Goal: Ask a question

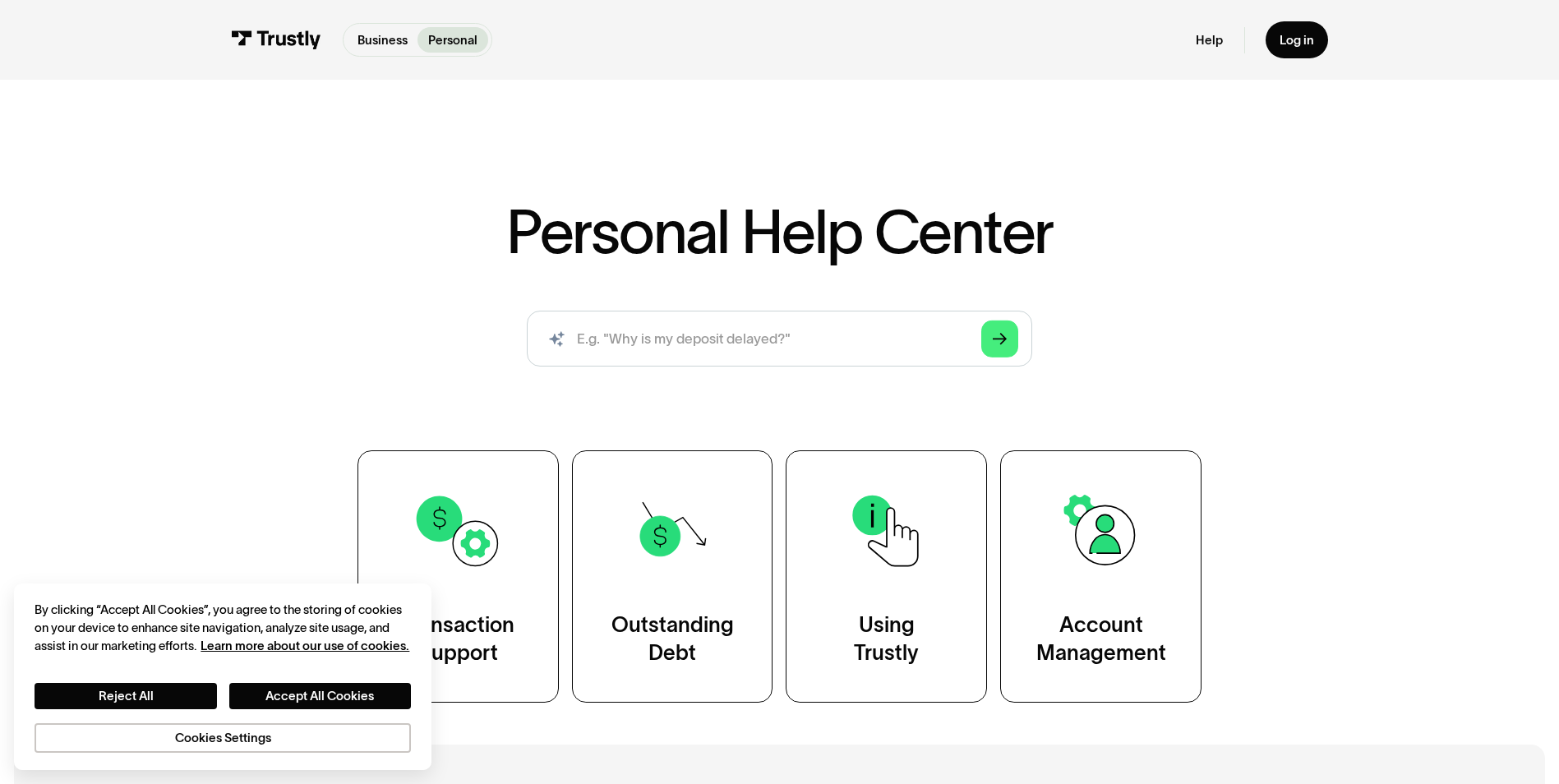
scroll to position [164, 0]
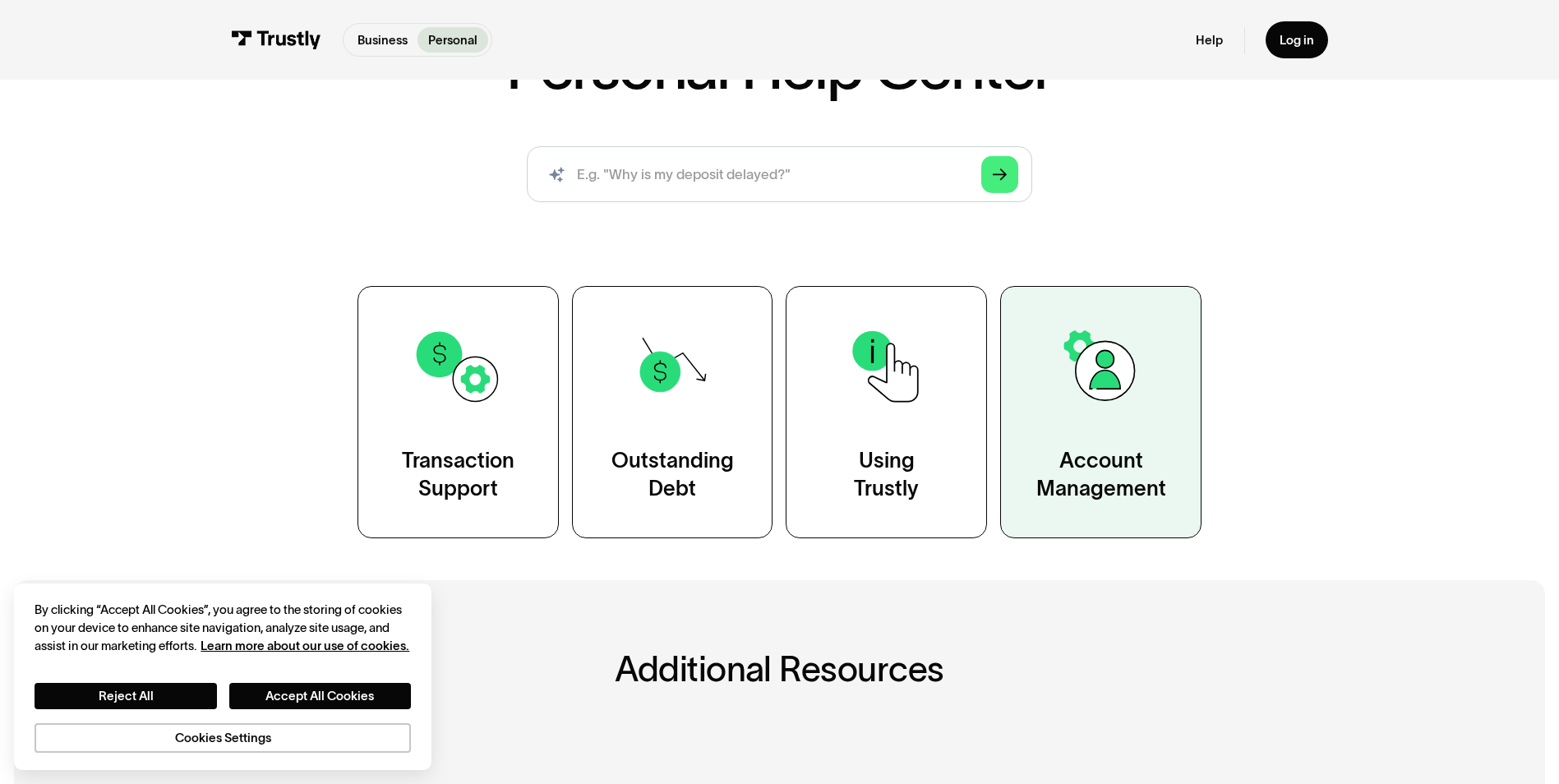
click at [1090, 456] on div "Account Management" at bounding box center [1101, 475] width 129 height 56
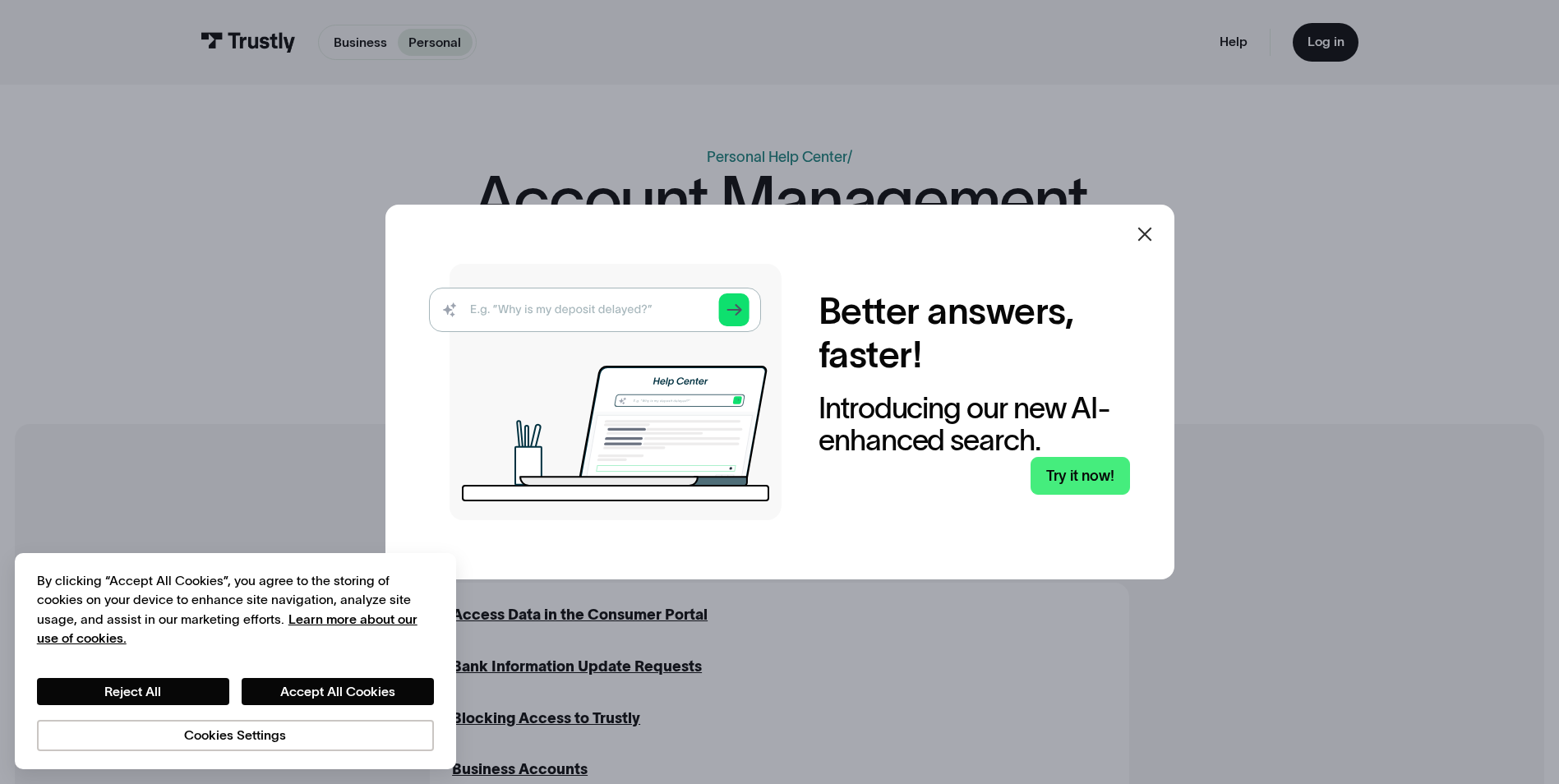
scroll to position [246, 0]
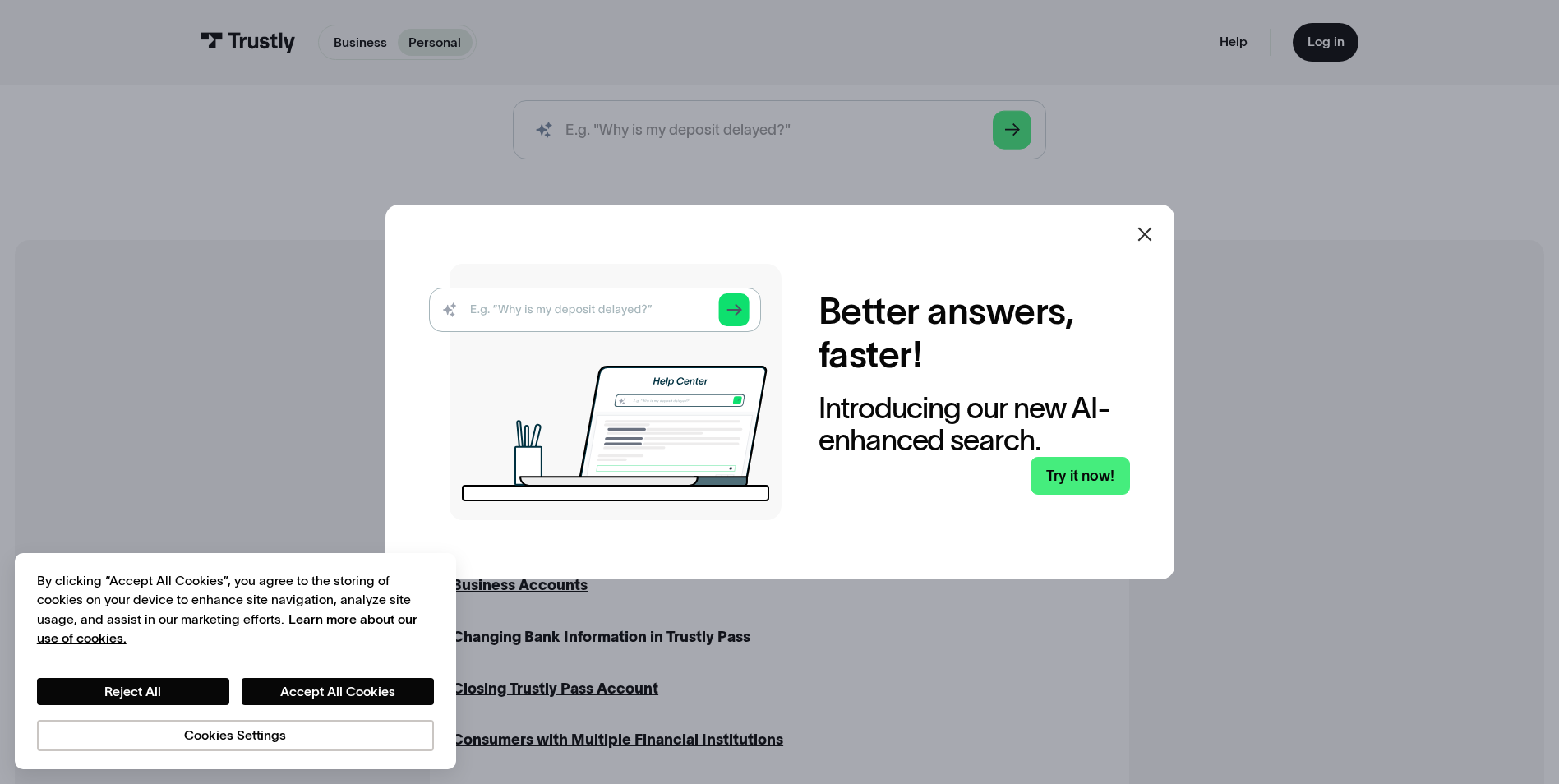
click at [1151, 231] on icon at bounding box center [1145, 234] width 20 height 20
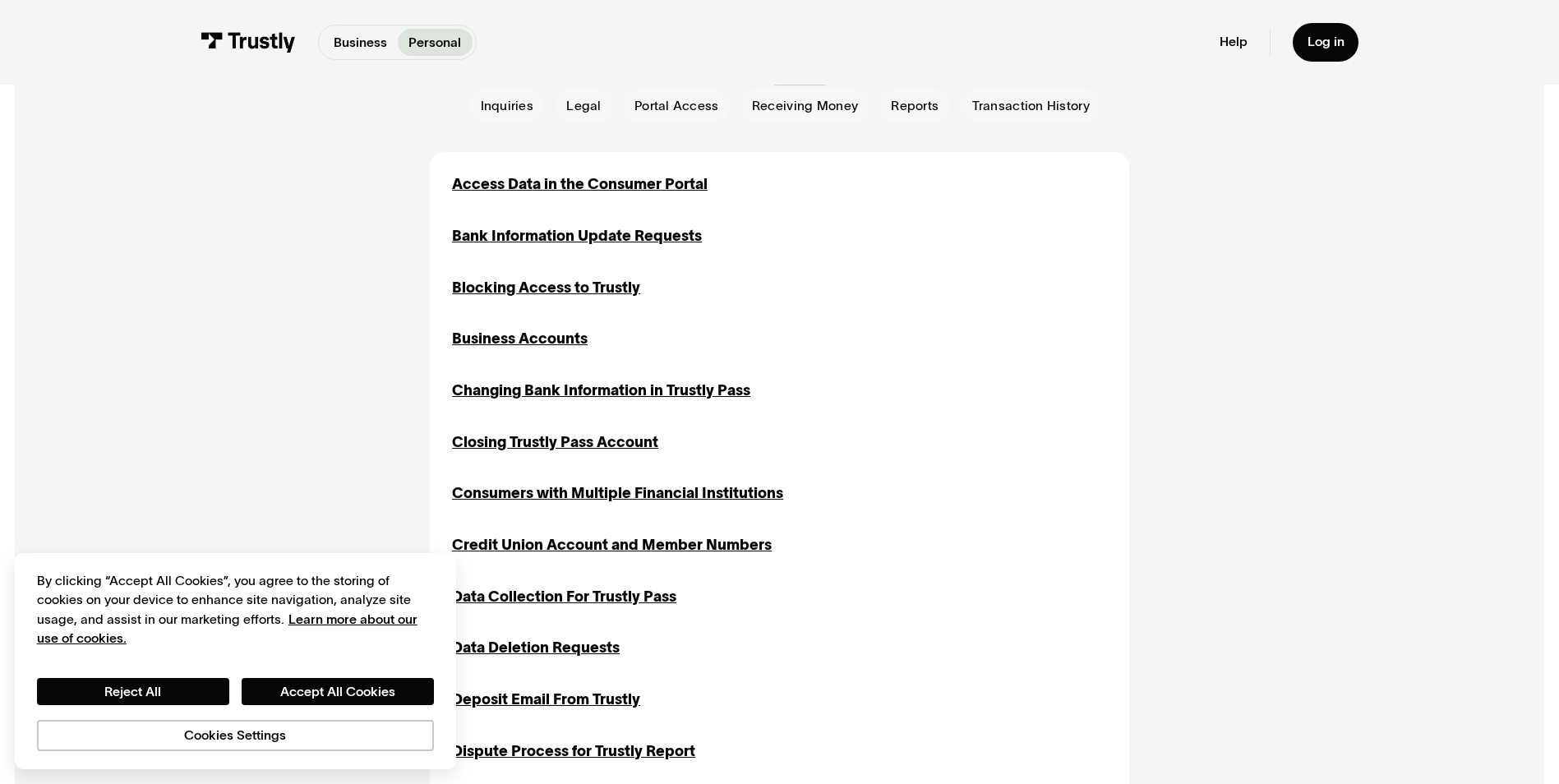
scroll to position [329, 0]
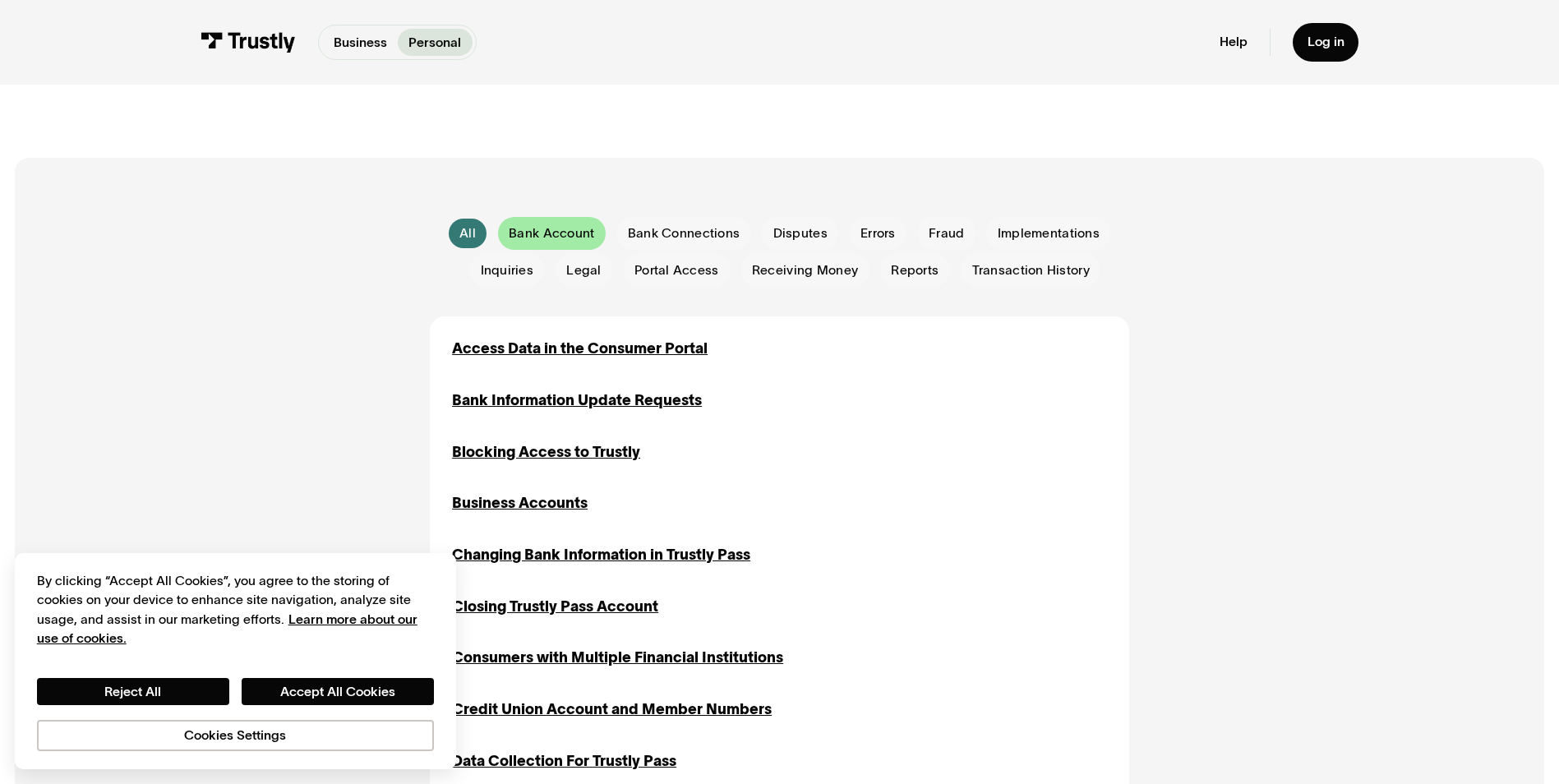
click at [553, 234] on span "Bank Account" at bounding box center [552, 233] width 86 height 18
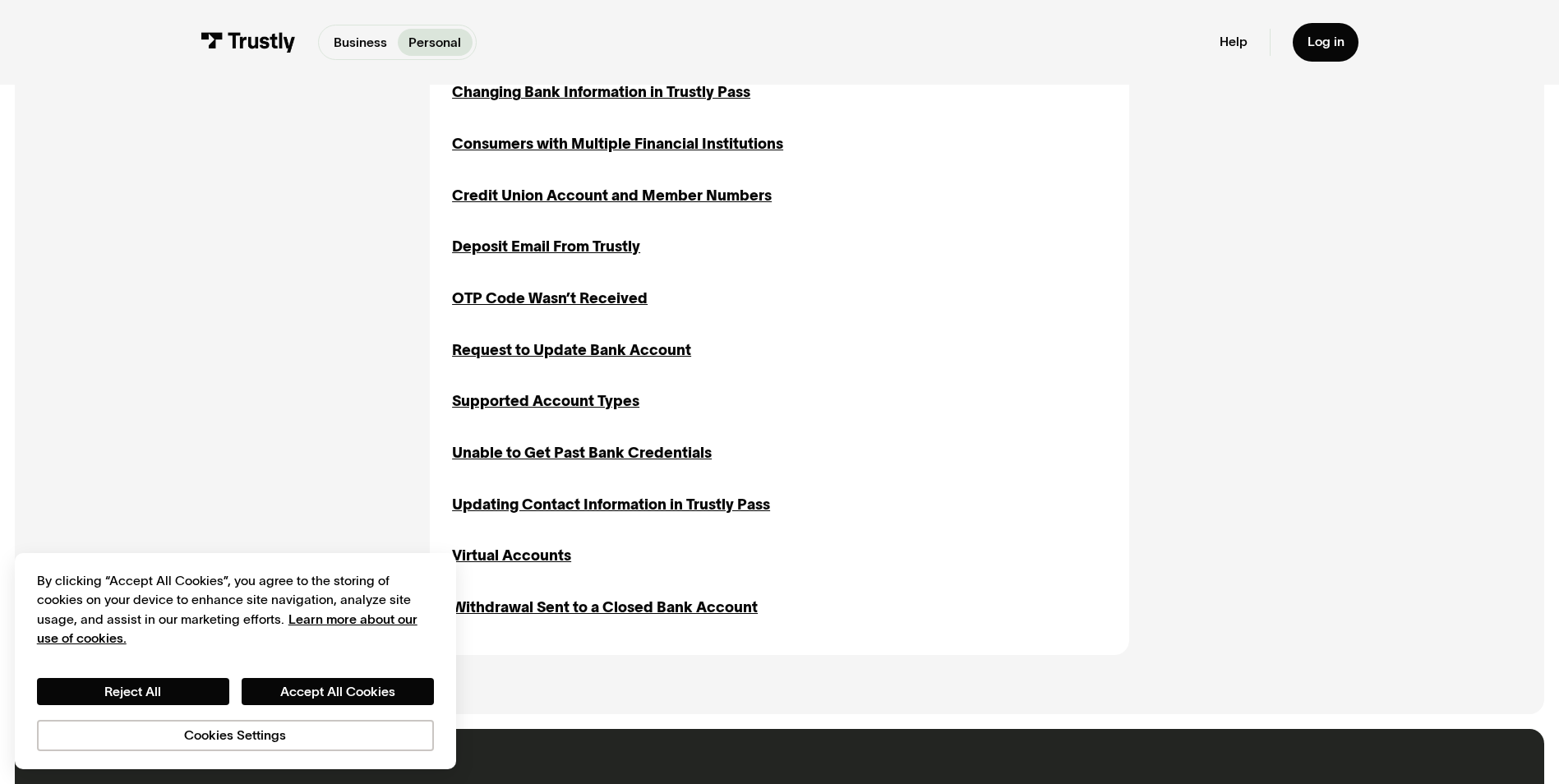
scroll to position [166, 0]
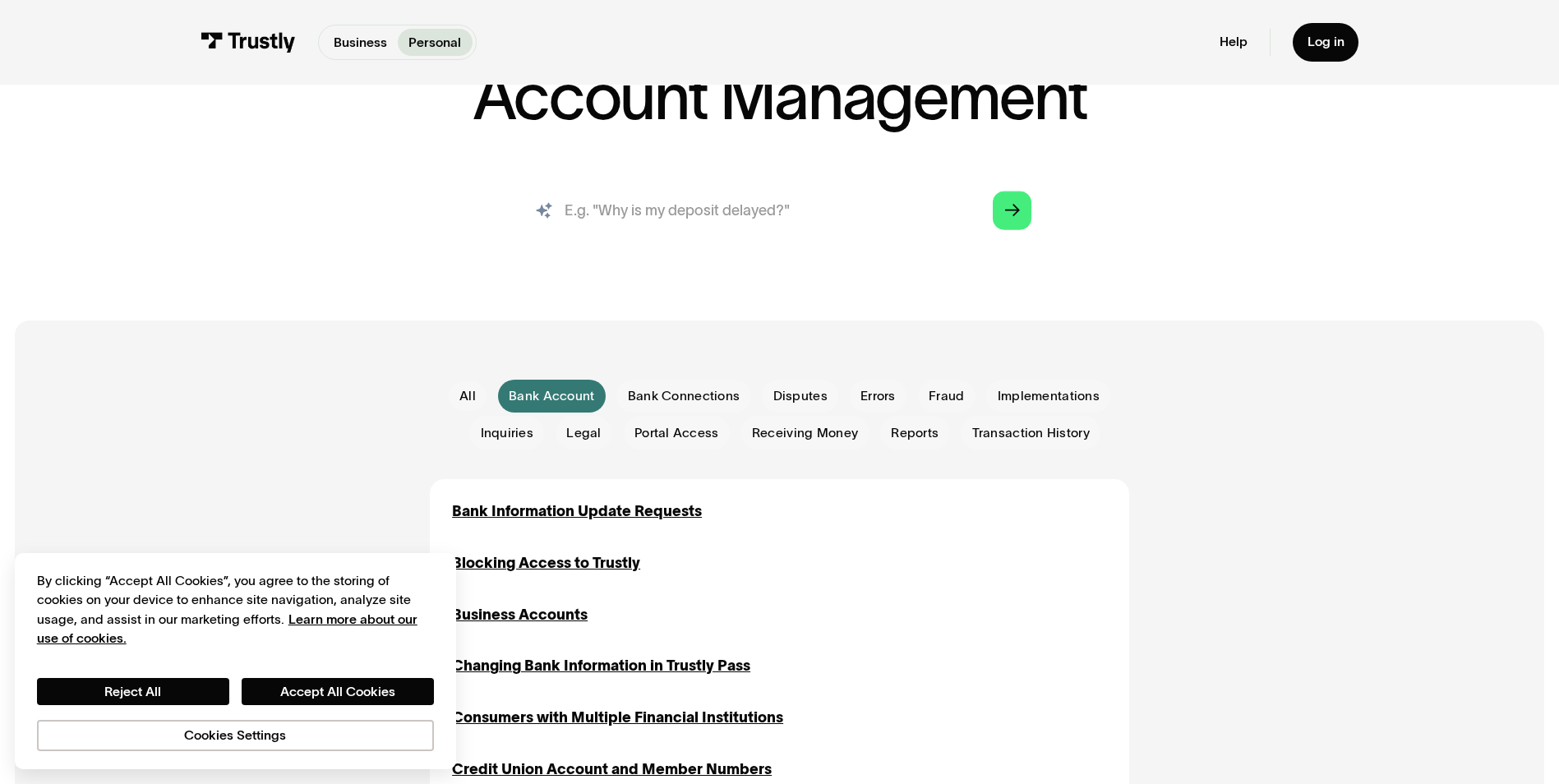
click at [811, 216] on input "search" at bounding box center [779, 211] width 533 height 59
drag, startPoint x: 792, startPoint y: 212, endPoint x: 664, endPoint y: 215, distance: 128.0
click at [663, 215] on input "search" at bounding box center [779, 211] width 533 height 59
drag, startPoint x: 659, startPoint y: 215, endPoint x: 644, endPoint y: 214, distance: 15.0
click at [643, 214] on input "search" at bounding box center [779, 211] width 533 height 59
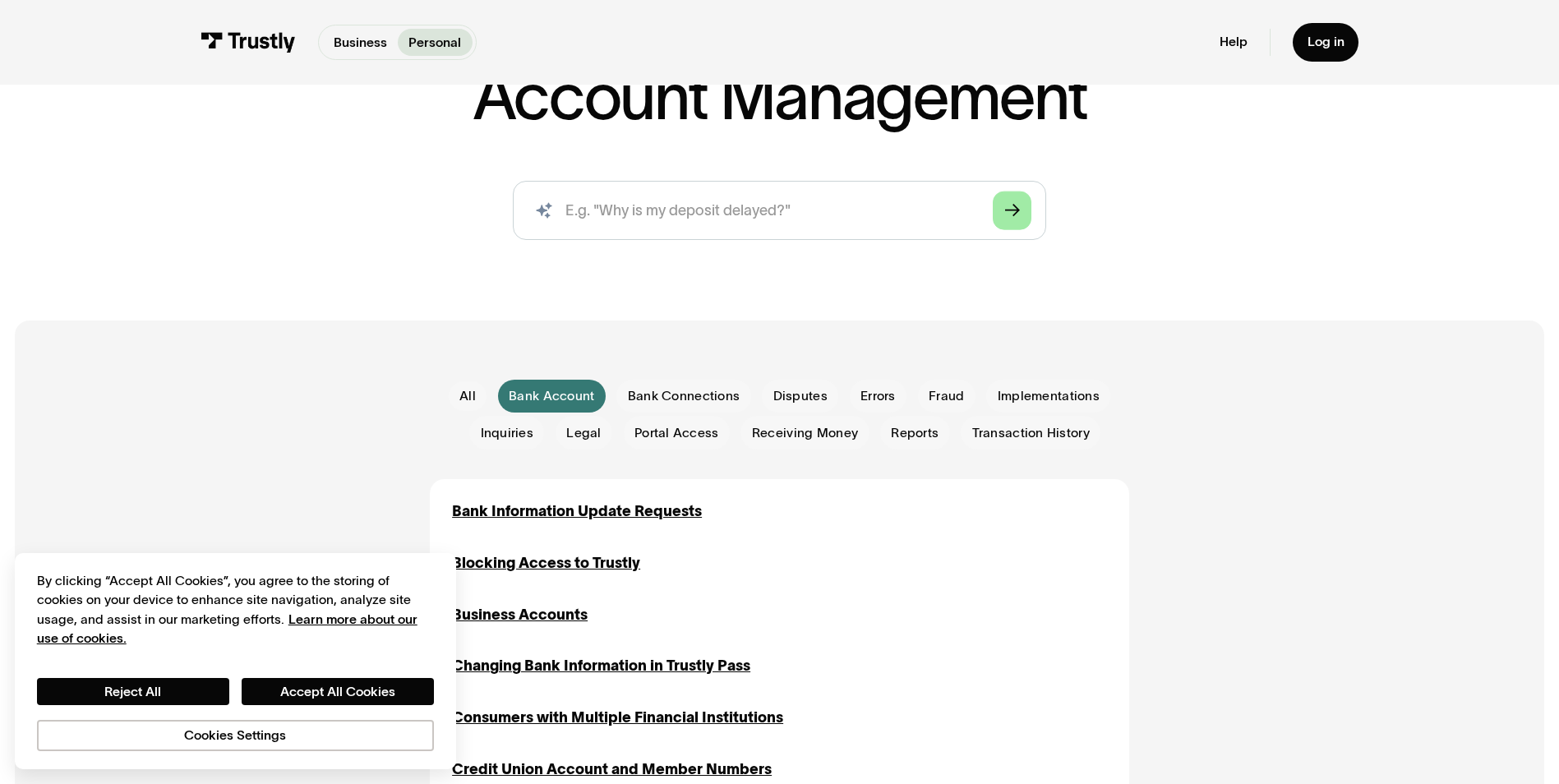
click at [1006, 212] on polygon "Search" at bounding box center [1012, 210] width 15 height 12
click at [591, 215] on input "search" at bounding box center [779, 211] width 533 height 59
click at [673, 234] on input "search" at bounding box center [779, 211] width 533 height 59
click at [170, 687] on button "Reject All" at bounding box center [133, 691] width 192 height 28
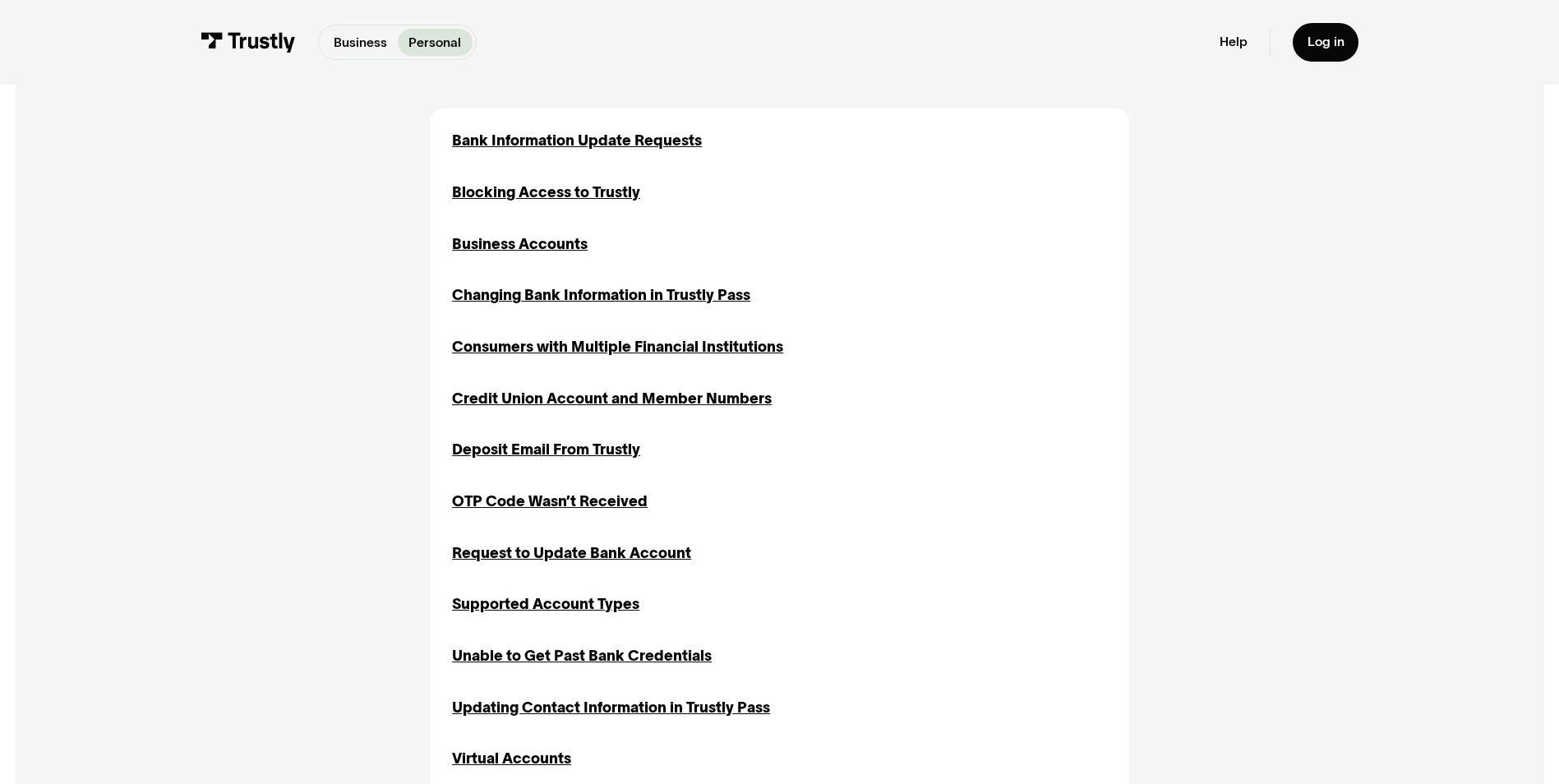
scroll to position [988, 0]
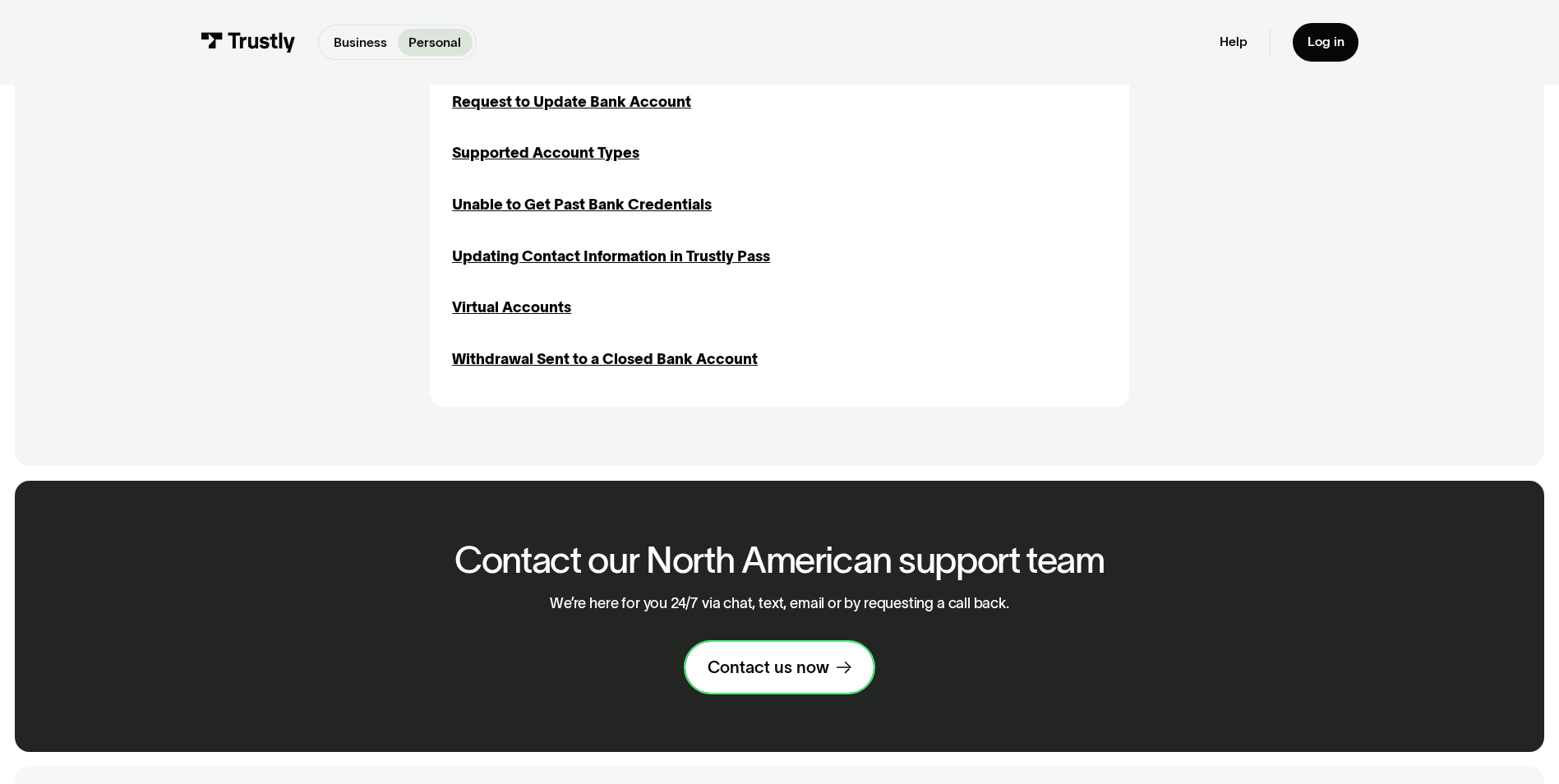
click at [759, 672] on div "Contact us now" at bounding box center [768, 667] width 122 height 21
